Goal: Task Accomplishment & Management: Manage account settings

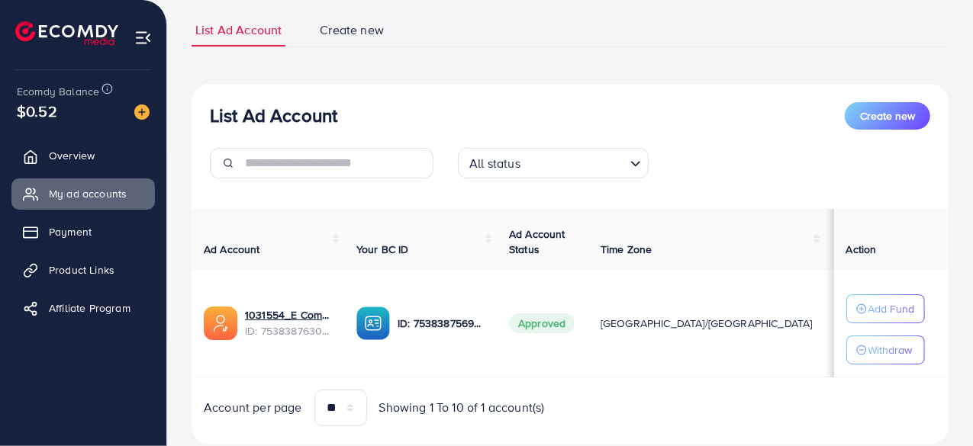
scroll to position [142, 0]
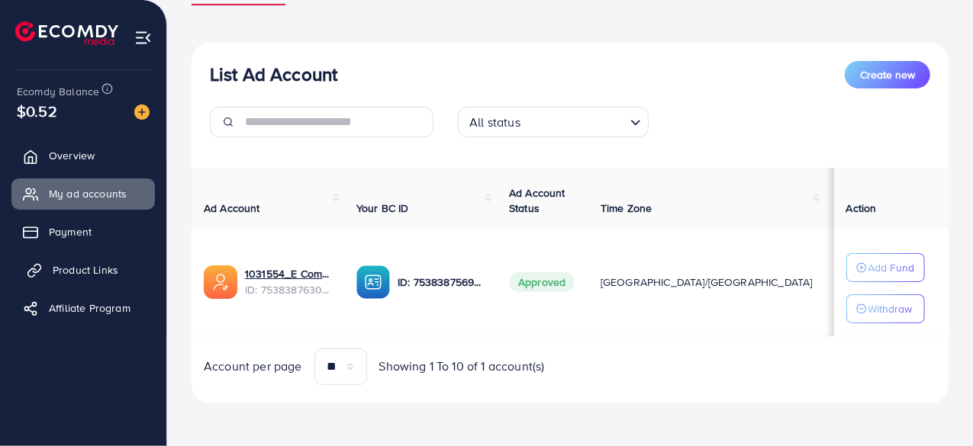
click at [89, 268] on span "Product Links" at bounding box center [86, 270] width 66 height 15
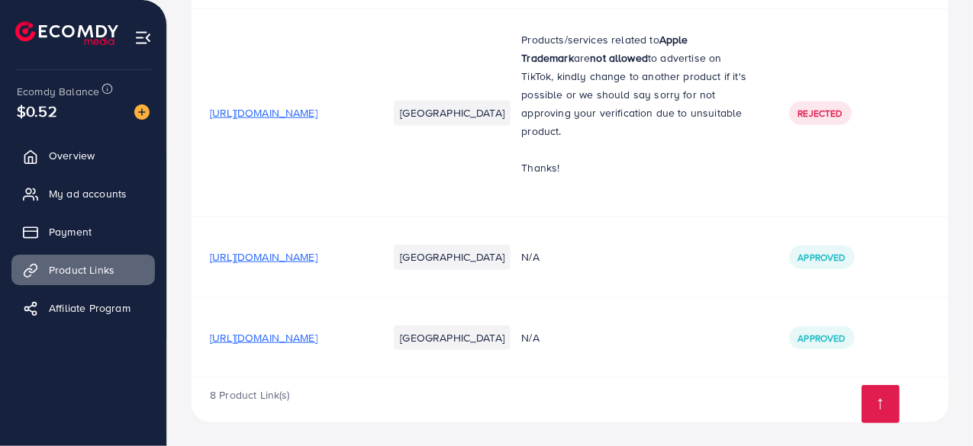
scroll to position [861, 0]
click at [317, 333] on span "[URL][DOMAIN_NAME]" at bounding box center [264, 337] width 108 height 15
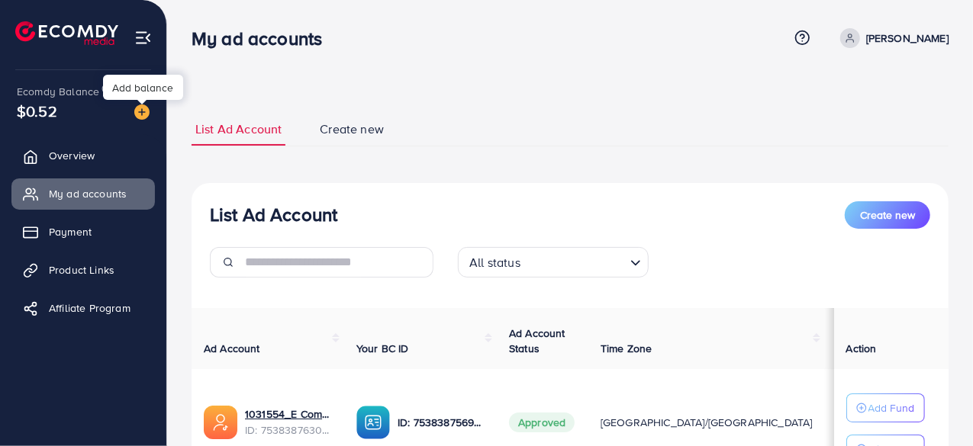
click at [143, 106] on img at bounding box center [141, 112] width 15 height 15
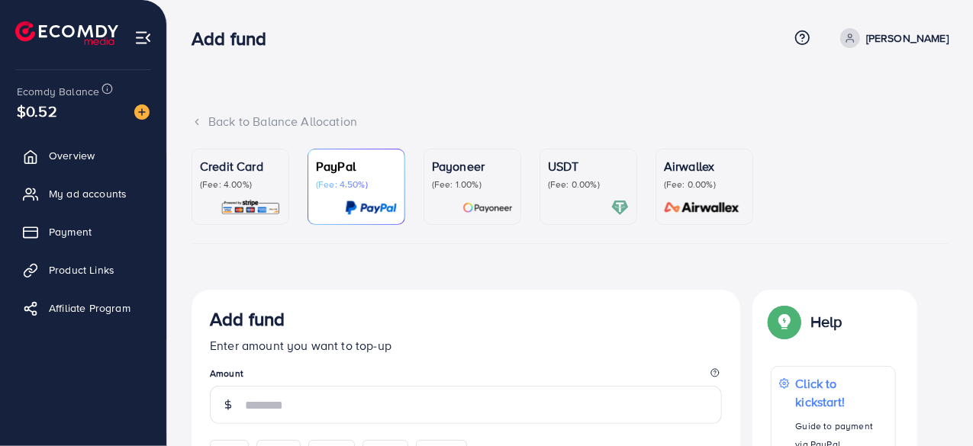
click at [250, 193] on div "Credit Card (Fee: 4.00%)" at bounding box center [240, 187] width 81 height 60
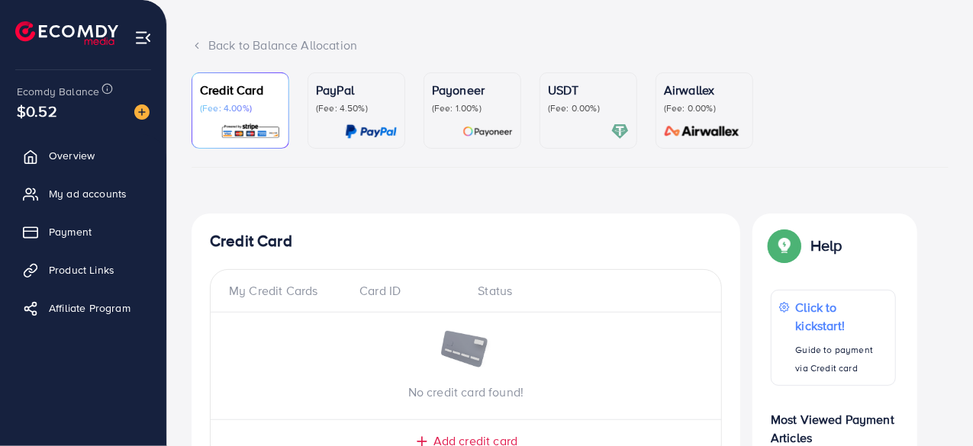
scroll to position [284, 0]
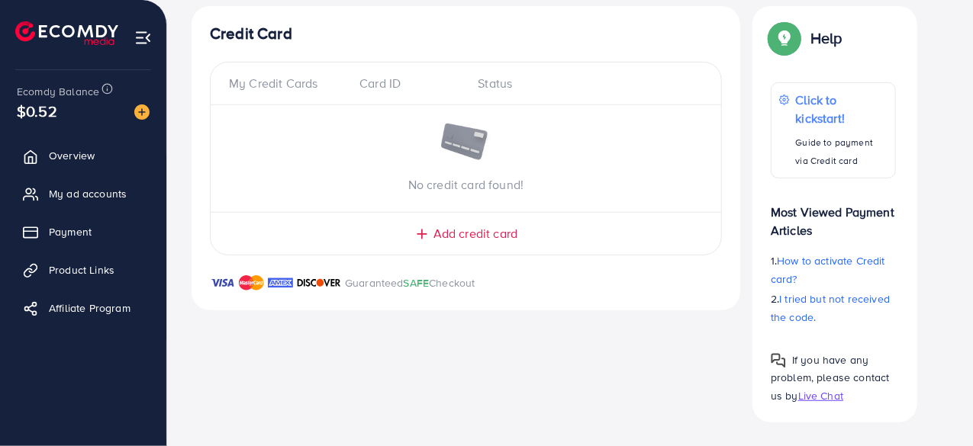
click at [446, 231] on span "Add credit card" at bounding box center [475, 234] width 84 height 18
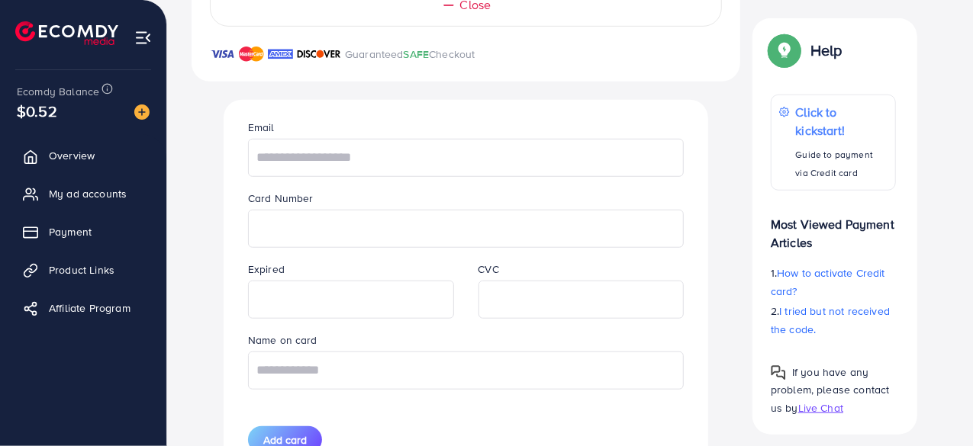
scroll to position [580, 0]
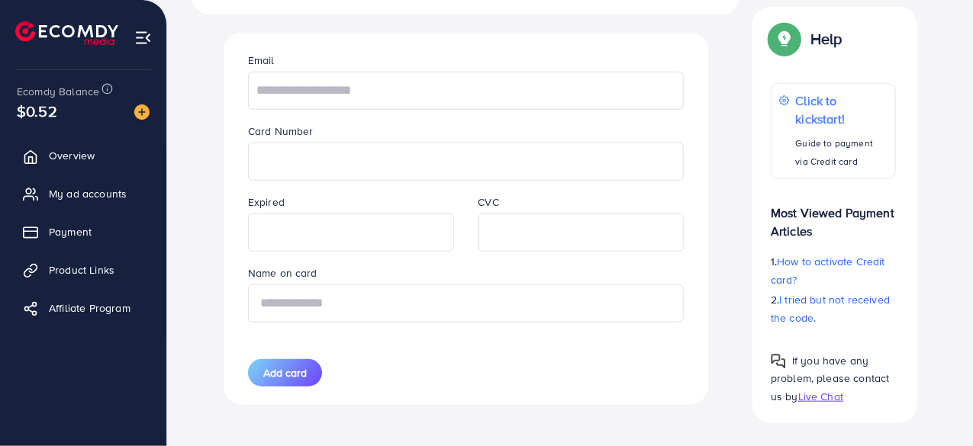
click at [412, 289] on input "text" at bounding box center [466, 304] width 436 height 38
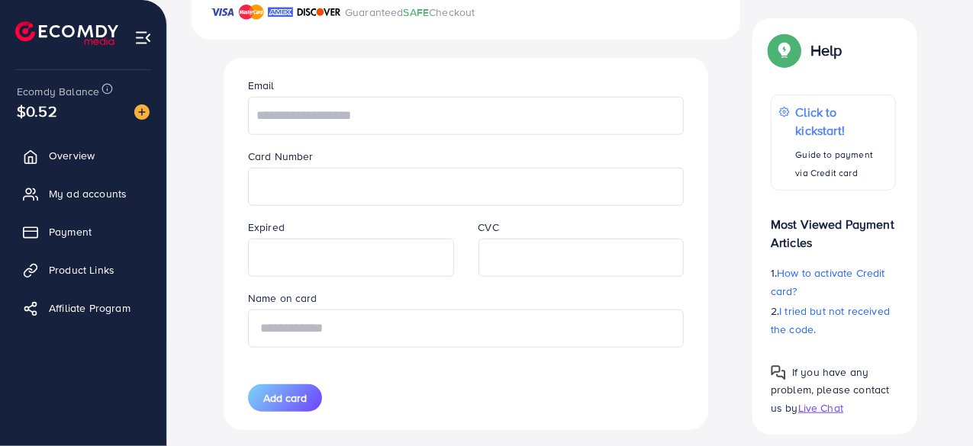
scroll to position [275, 0]
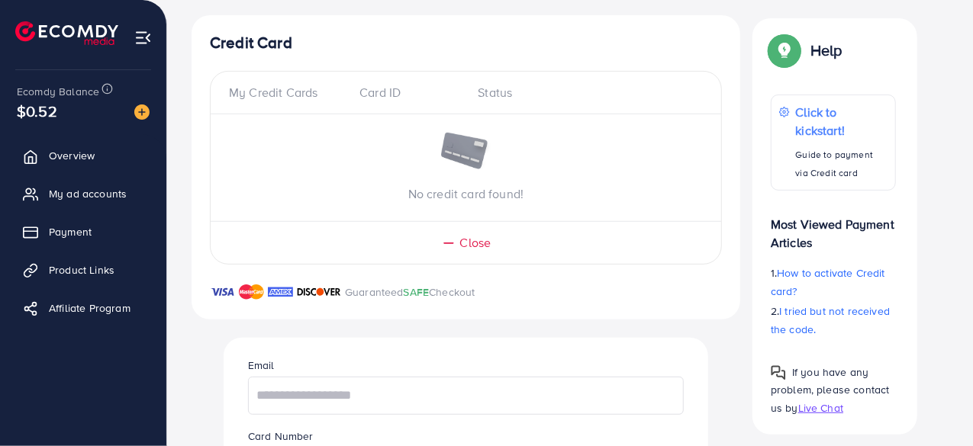
click at [391, 97] on div "Card ID" at bounding box center [406, 93] width 118 height 18
drag, startPoint x: 548, startPoint y: 79, endPoint x: 250, endPoint y: 75, distance: 297.6
click at [250, 75] on div "My Credit Cards Card ID Status No credit card found! Close" at bounding box center [466, 168] width 512 height 195
click at [536, 85] on div "Status" at bounding box center [584, 93] width 237 height 18
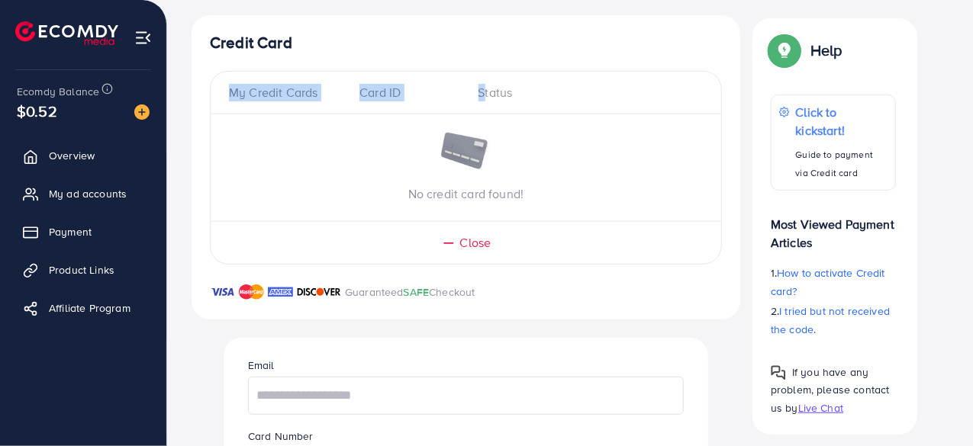
click at [536, 85] on div "Status" at bounding box center [584, 93] width 237 height 18
click at [498, 137] on div "No credit card found!" at bounding box center [466, 168] width 511 height 70
drag, startPoint x: 509, startPoint y: 93, endPoint x: 189, endPoint y: 99, distance: 319.8
click at [189, 99] on div "Credit Card (Fee: 4.00%) PayPal (Fee: 4.50%) Payoneer (Fee: 1.00%) USDT (Fee: 0…" at bounding box center [569, 301] width 781 height 855
click at [192, 124] on div "Credit Card My Credit Cards Card ID Status No credit card found! Close Guarante…" at bounding box center [466, 167] width 549 height 304
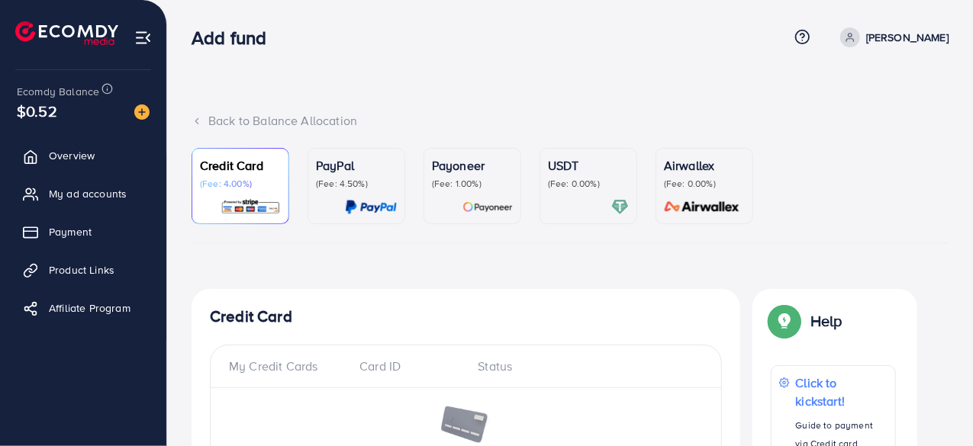
scroll to position [0, 0]
